Goal: Information Seeking & Learning: Compare options

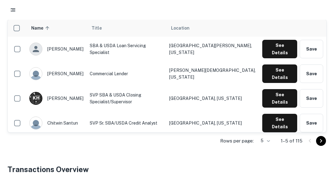
scroll to position [166, 0]
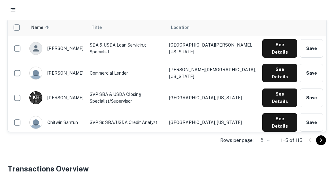
click at [278, 67] on button "See Details" at bounding box center [279, 73] width 35 height 19
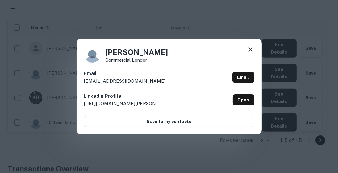
click at [247, 100] on link "Open" at bounding box center [244, 100] width 22 height 11
click at [249, 50] on icon at bounding box center [250, 49] width 7 height 7
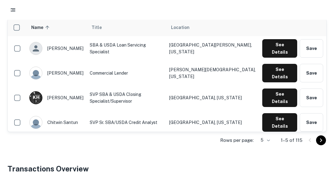
click at [269, 43] on button "See Details" at bounding box center [279, 48] width 35 height 19
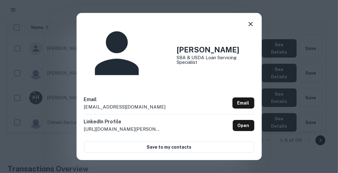
click at [248, 28] on icon at bounding box center [250, 23] width 7 height 7
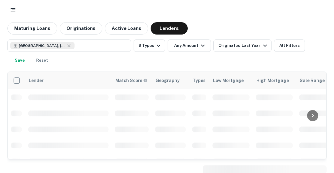
scroll to position [50, 0]
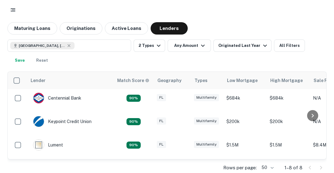
click at [68, 98] on div "Centennial Bank" at bounding box center [57, 98] width 48 height 11
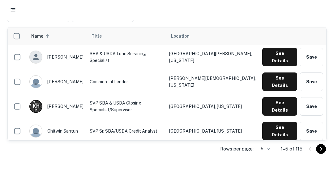
scroll to position [170, 0]
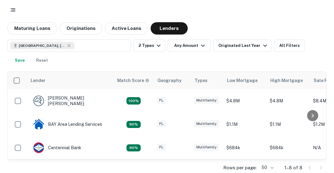
scroll to position [50, 0]
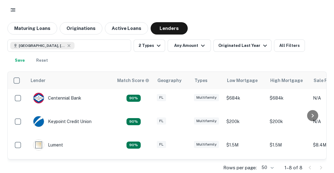
click at [70, 121] on div "Keypoint Credit Union" at bounding box center [62, 121] width 58 height 11
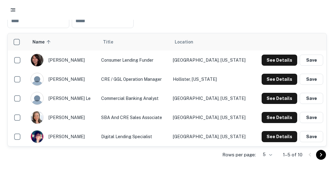
scroll to position [136, 0]
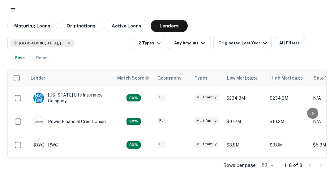
scroll to position [4, 0]
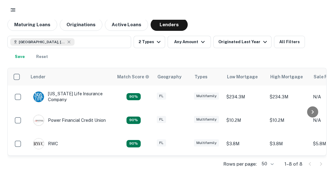
click at [73, 118] on div "Power Financial Credit Union" at bounding box center [69, 120] width 73 height 11
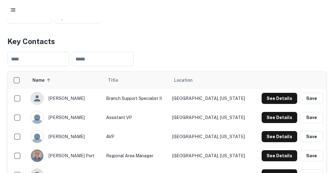
scroll to position [83, 0]
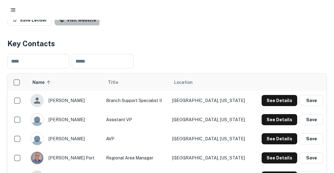
click at [67, 26] on link "Visit Website" at bounding box center [77, 20] width 47 height 11
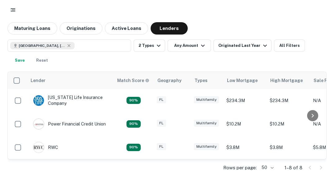
scroll to position [4, 0]
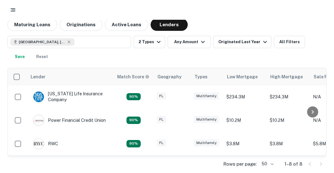
click at [55, 141] on div "RWC" at bounding box center [45, 143] width 25 height 11
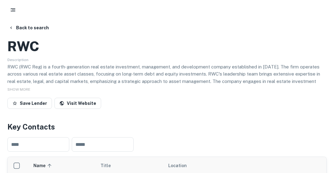
click at [37, 28] on button "Back to search" at bounding box center [28, 27] width 45 height 11
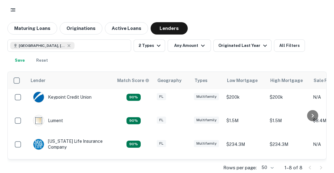
scroll to position [72, 0]
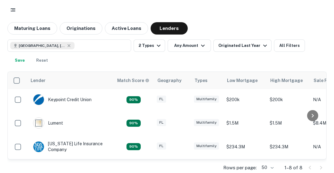
click at [57, 122] on div "Lument" at bounding box center [48, 123] width 30 height 11
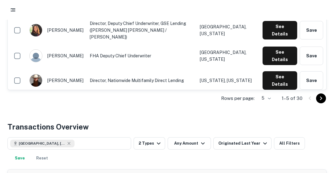
scroll to position [31, 0]
